Goal: Obtain resource: Download file/media

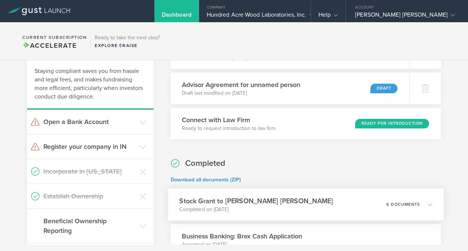
scroll to position [189, 0]
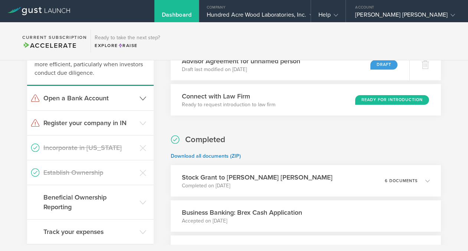
click at [121, 98] on h3 "Open a Bank Account" at bounding box center [89, 98] width 92 height 10
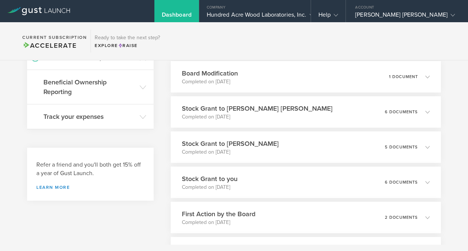
scroll to position [471, 0]
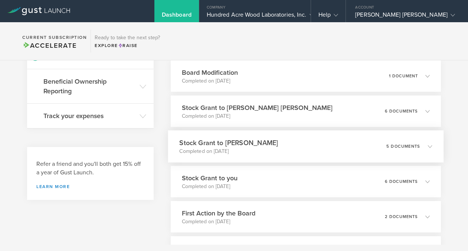
click at [238, 151] on p "Completed on [DATE]" at bounding box center [228, 151] width 99 height 7
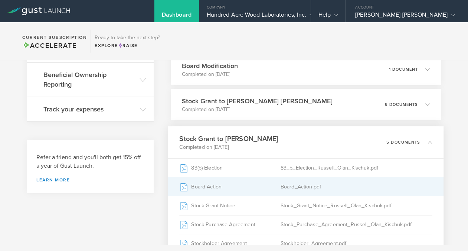
scroll to position [511, 0]
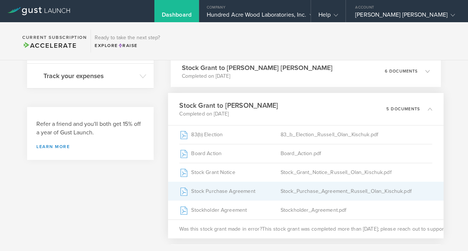
click at [228, 191] on div "Stock Purchase Agreement" at bounding box center [229, 191] width 101 height 19
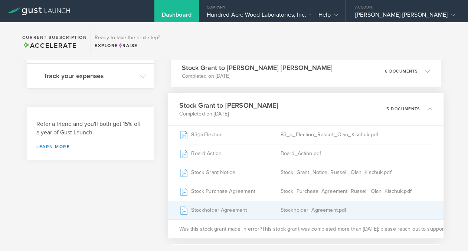
click at [240, 213] on div "Stockholder Agreement" at bounding box center [229, 210] width 101 height 19
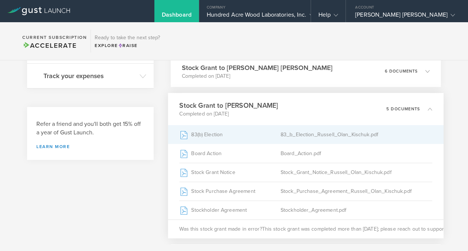
click at [238, 137] on div "83(b) Election" at bounding box center [229, 135] width 101 height 19
